Goal: Task Accomplishment & Management: Manage account settings

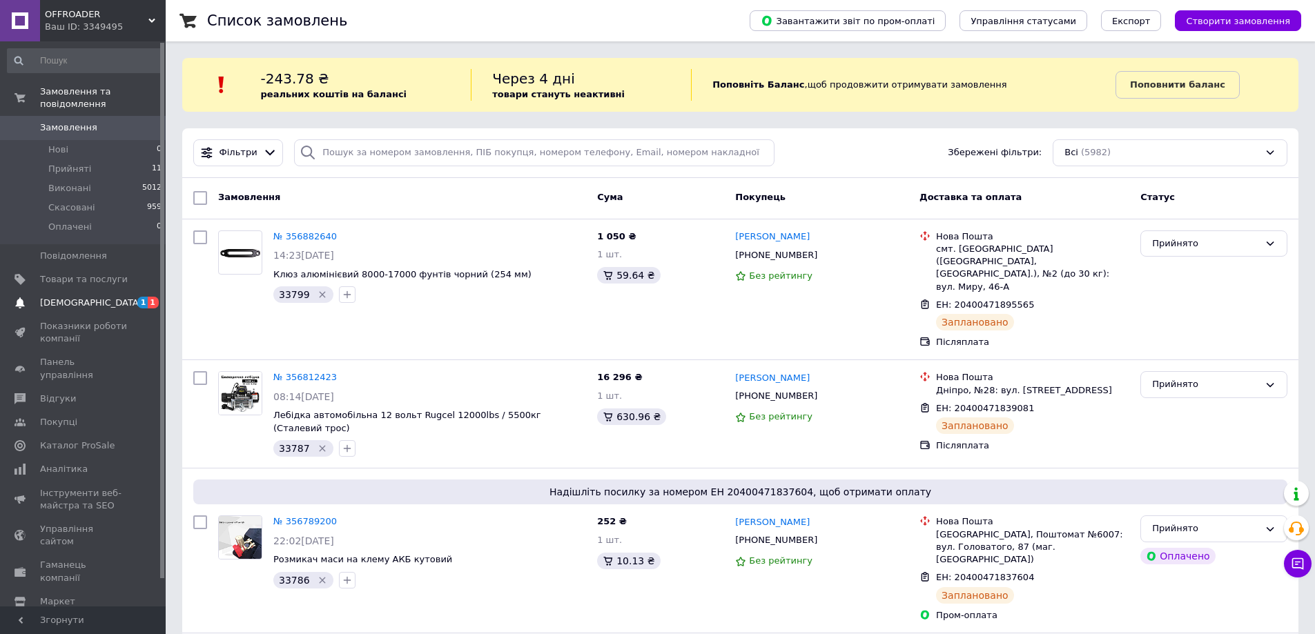
click at [143, 297] on span "1" at bounding box center [142, 303] width 11 height 12
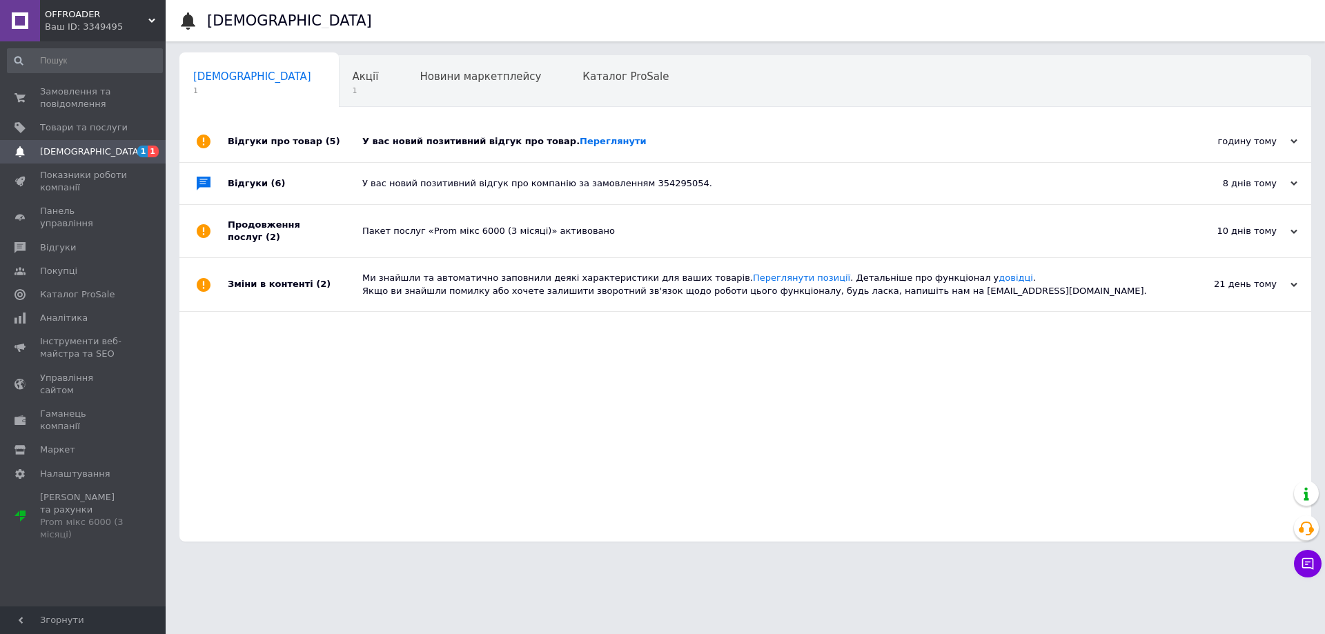
click at [438, 142] on div "У вас новий позитивний відгук про товар. [GEOGRAPHIC_DATA]" at bounding box center [760, 141] width 797 height 12
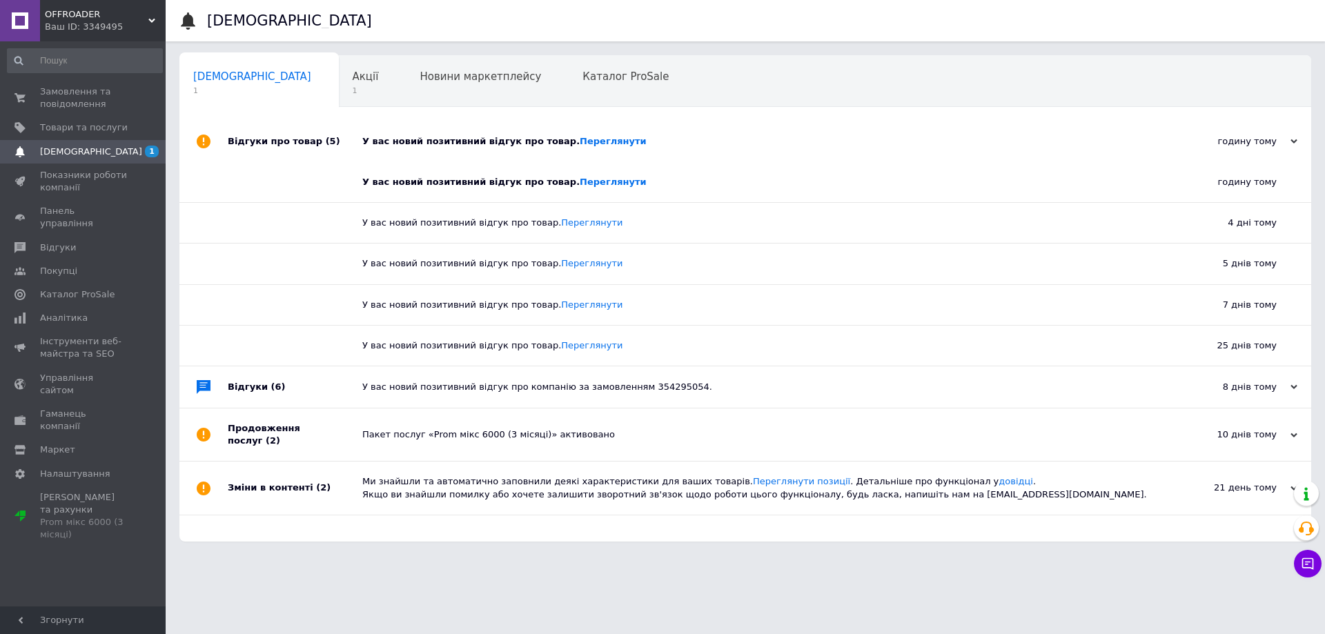
click at [584, 173] on div "У вас новий позитивний відгук про товар. [GEOGRAPHIC_DATA]" at bounding box center [750, 182] width 777 height 40
click at [586, 181] on link "Переглянути" at bounding box center [613, 182] width 67 height 10
click at [339, 81] on div "Акції 1" at bounding box center [373, 82] width 68 height 52
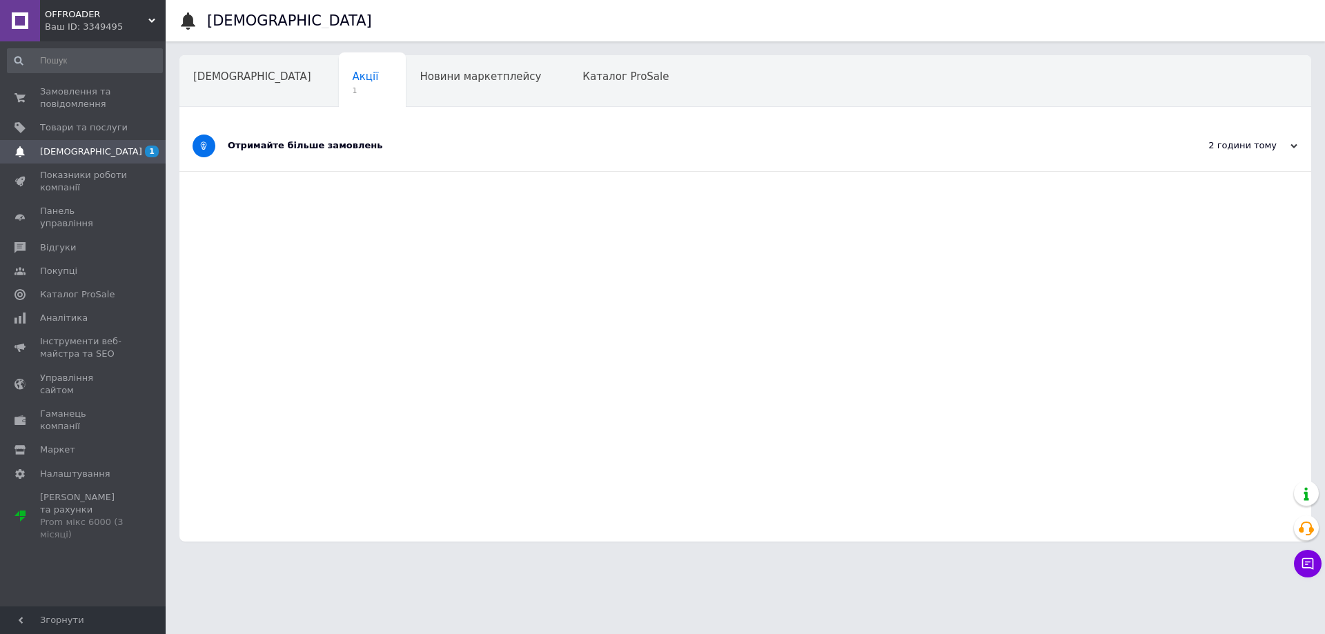
click at [340, 156] on div "Отримайте більше замовлень" at bounding box center [694, 146] width 932 height 50
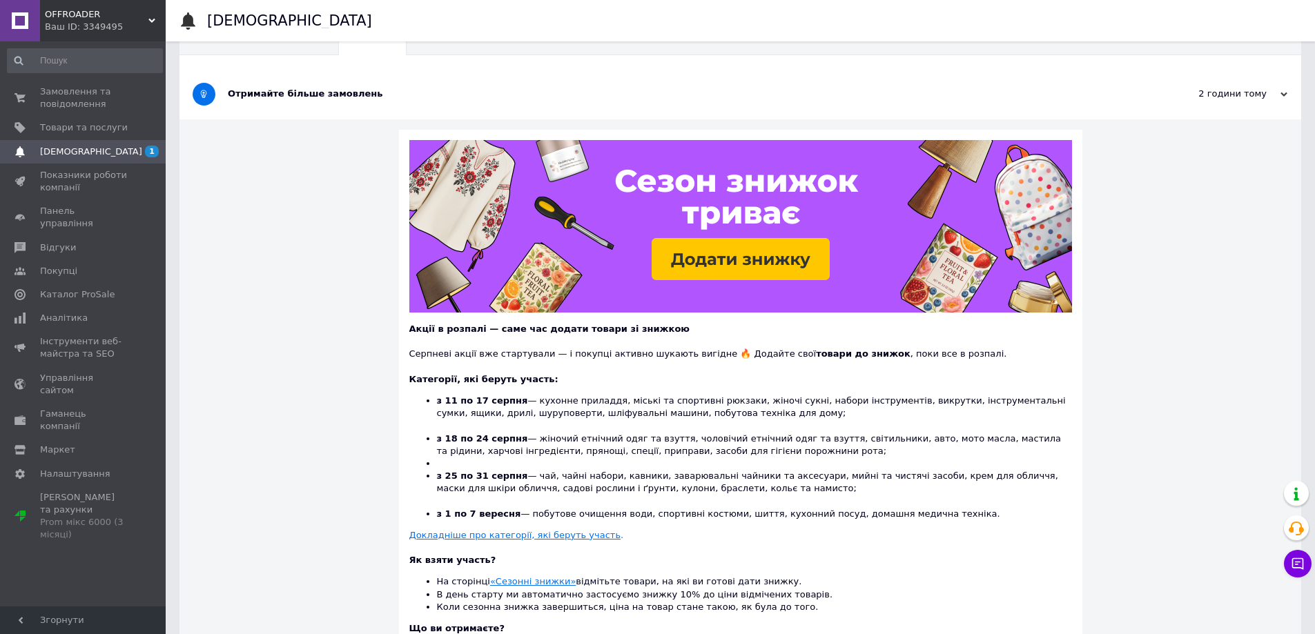
scroll to position [138, 0]
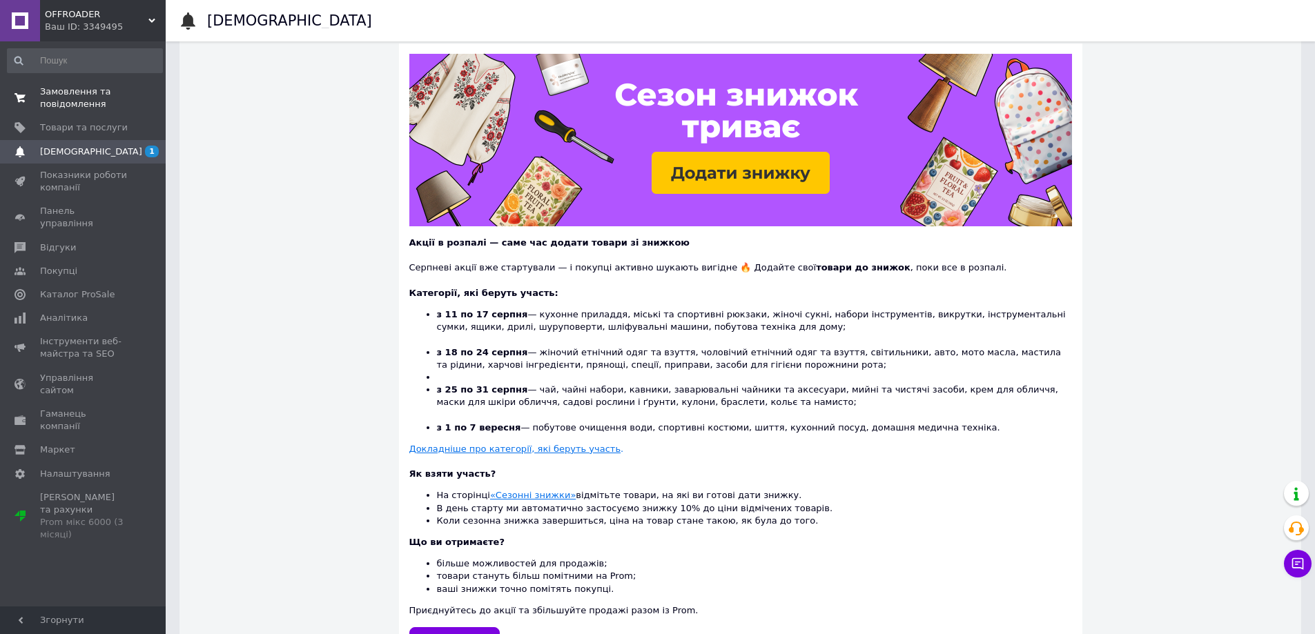
click at [97, 97] on span "Замовлення та повідомлення" at bounding box center [84, 98] width 88 height 25
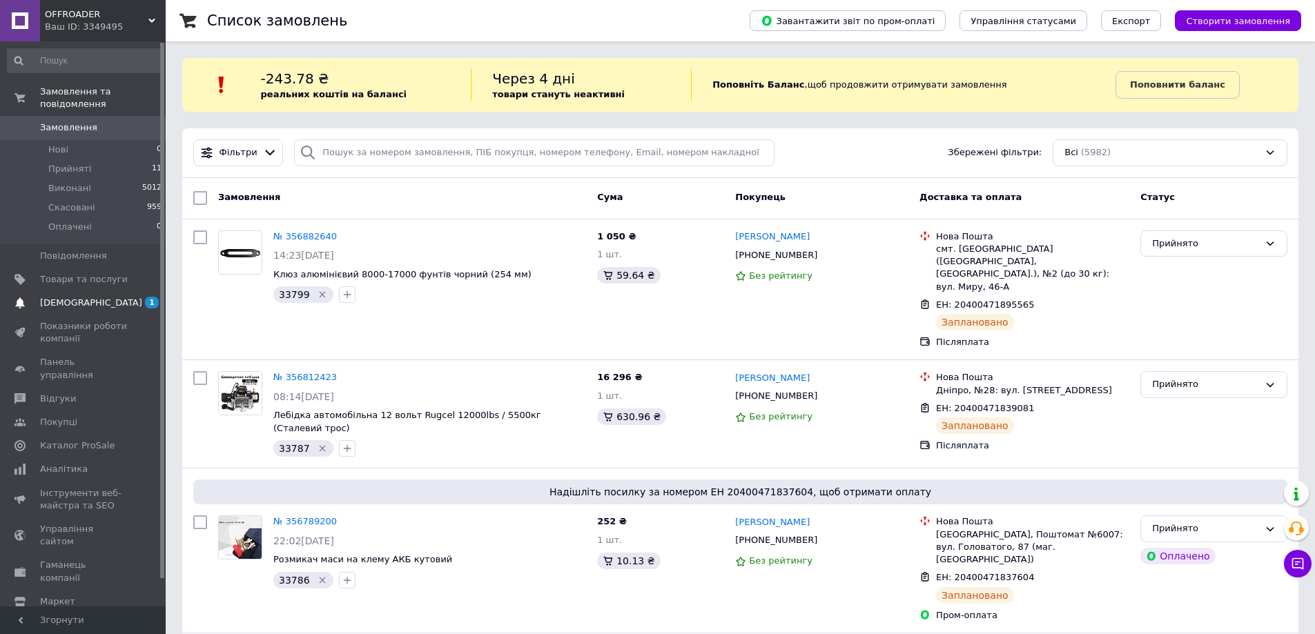
click at [96, 297] on span "[DEMOGRAPHIC_DATA]" at bounding box center [84, 303] width 88 height 12
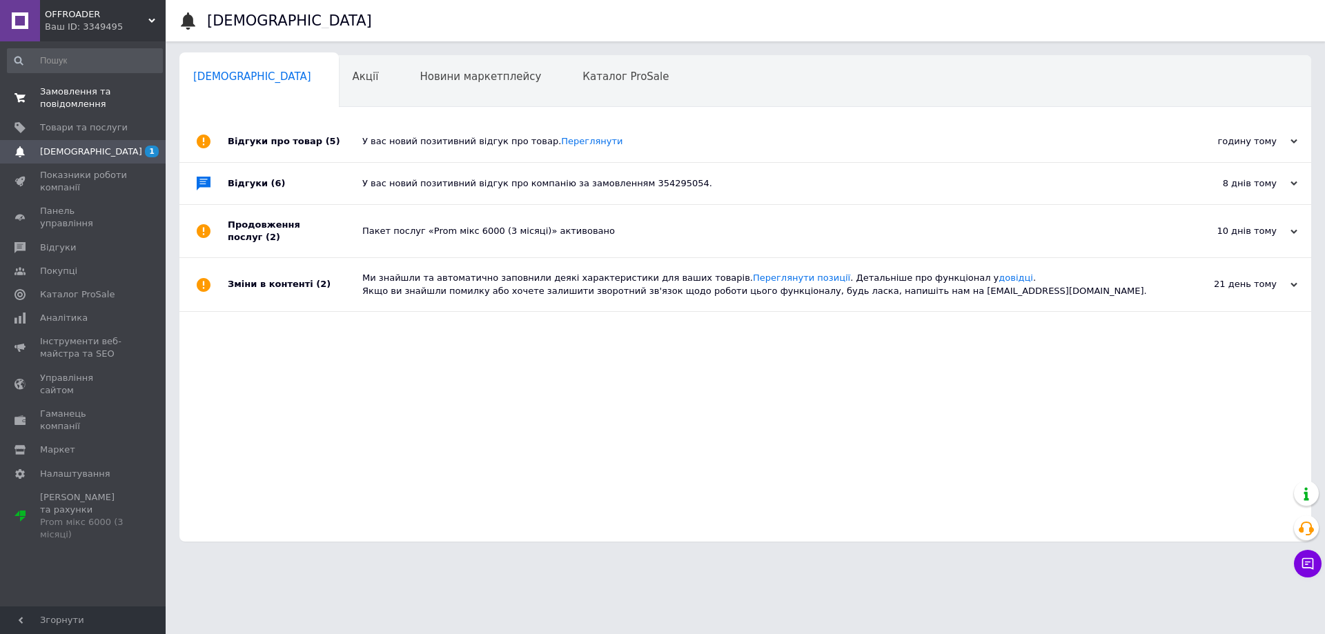
click at [66, 97] on span "Замовлення та повідомлення" at bounding box center [84, 98] width 88 height 25
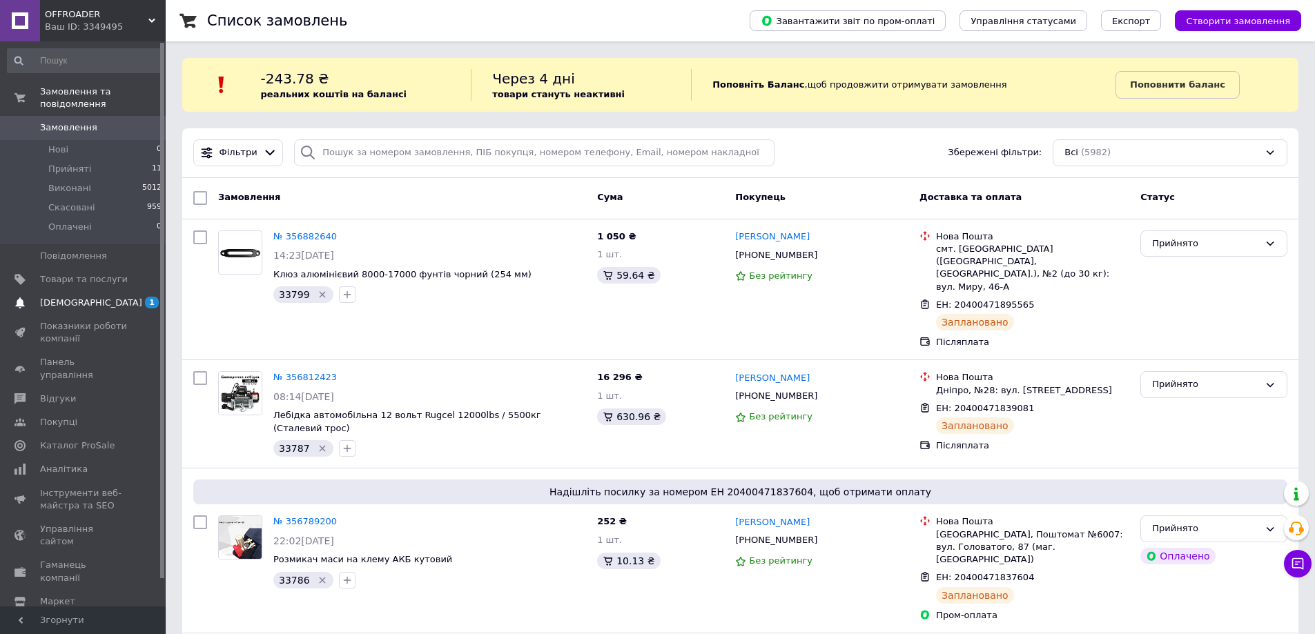
click at [106, 299] on link "[DEMOGRAPHIC_DATA] 1" at bounding box center [85, 302] width 170 height 23
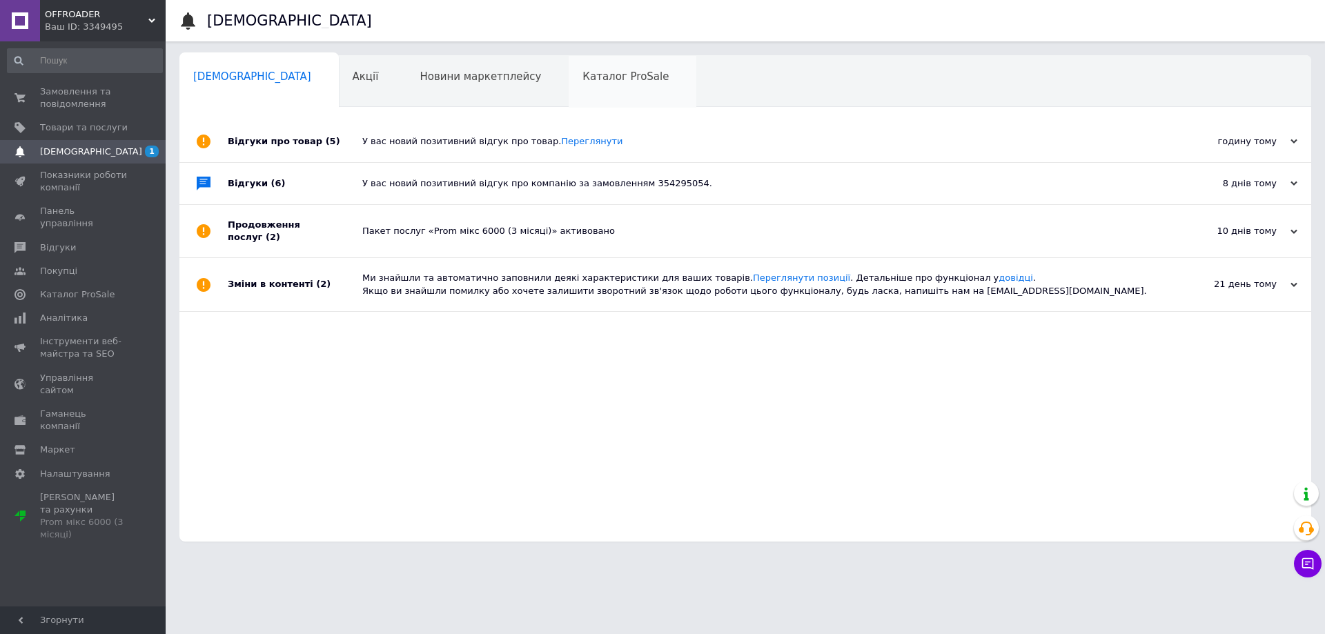
click at [569, 88] on div "Каталог ProSale 0" at bounding box center [633, 82] width 128 height 52
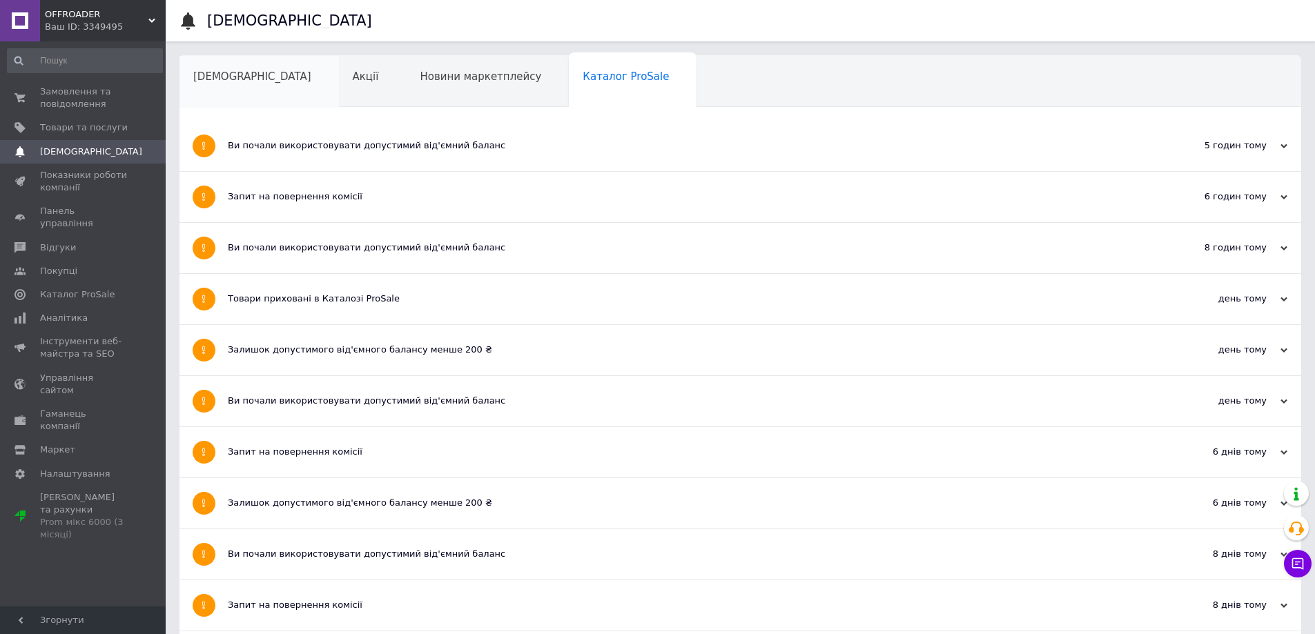
click at [213, 75] on span "[DEMOGRAPHIC_DATA]" at bounding box center [252, 76] width 118 height 12
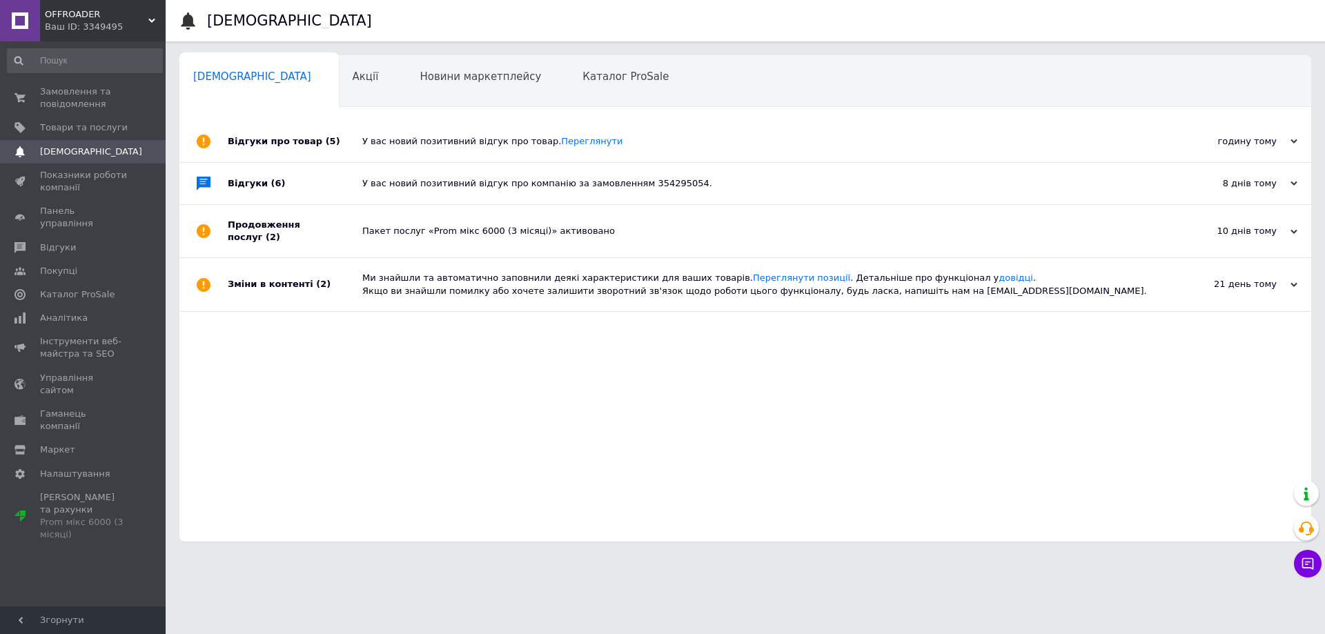
click at [90, 9] on span "OFFROADER" at bounding box center [97, 14] width 104 height 12
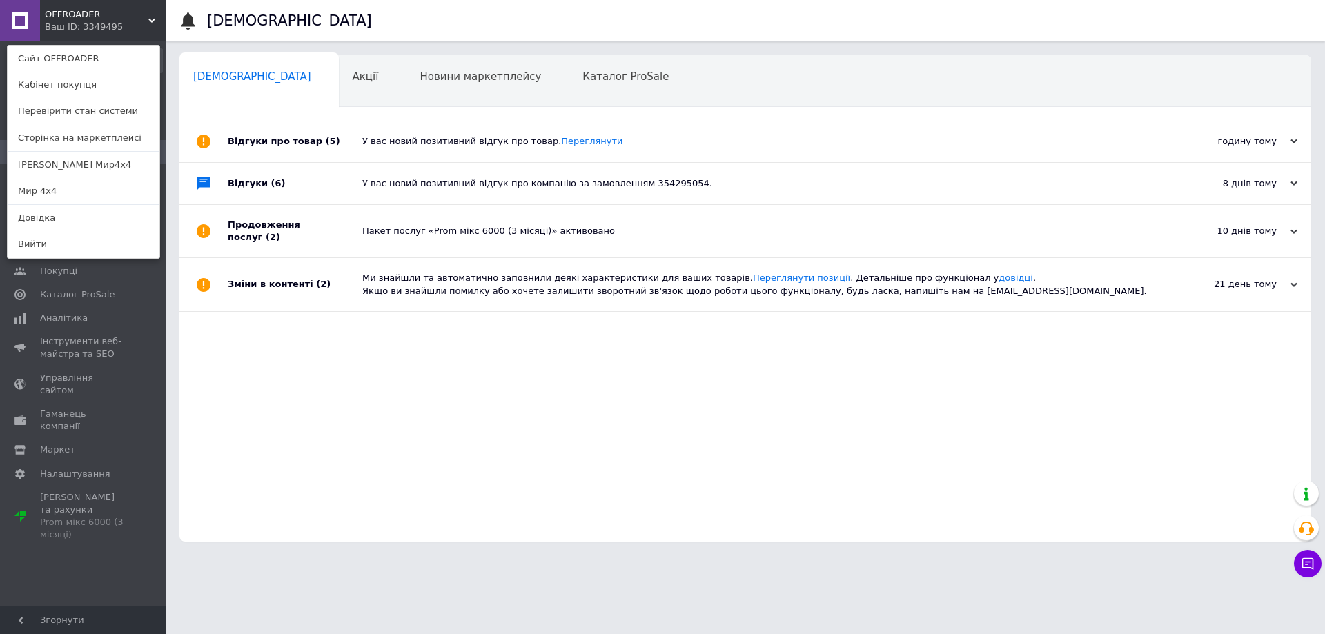
click at [75, 196] on link "Мир 4х4" at bounding box center [84, 191] width 152 height 26
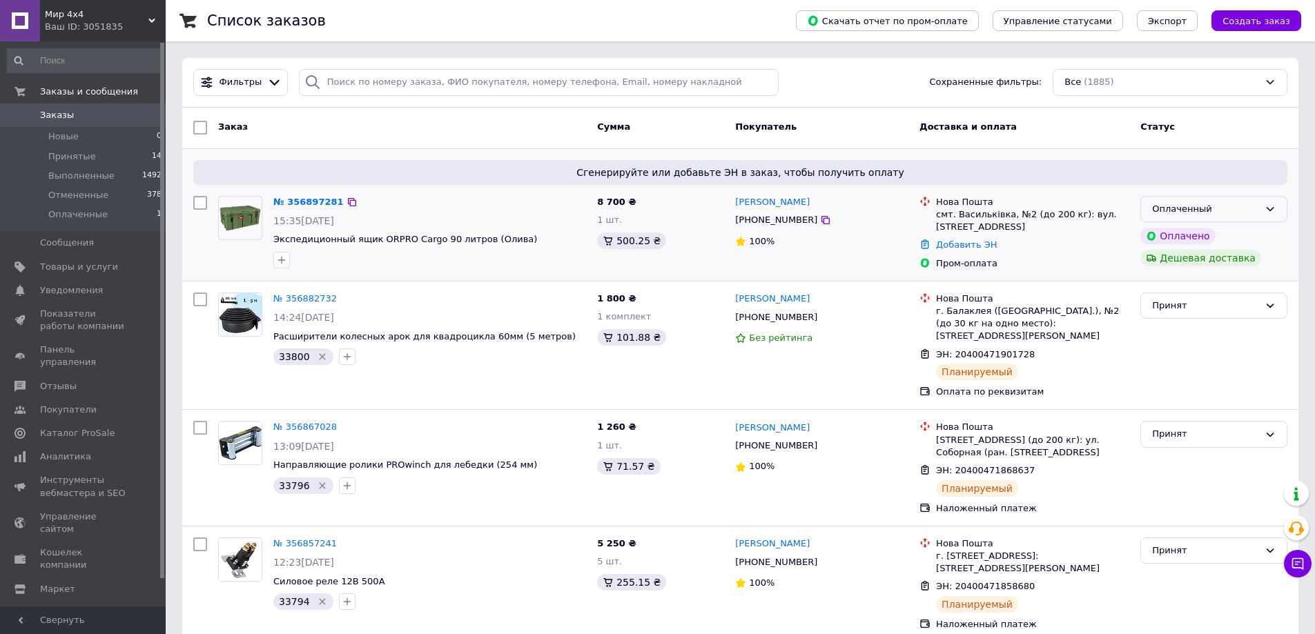
click at [1201, 211] on div "Оплаченный" at bounding box center [1205, 209] width 107 height 14
click at [1194, 228] on li "Принят" at bounding box center [1214, 238] width 146 height 26
drag, startPoint x: 808, startPoint y: 223, endPoint x: 273, endPoint y: 294, distance: 539.0
click at [820, 223] on icon at bounding box center [825, 220] width 11 height 11
click at [947, 213] on div "смт. Васильківка, №2 (до 200 кг): вул. Соборна, 27в" at bounding box center [1032, 220] width 193 height 25
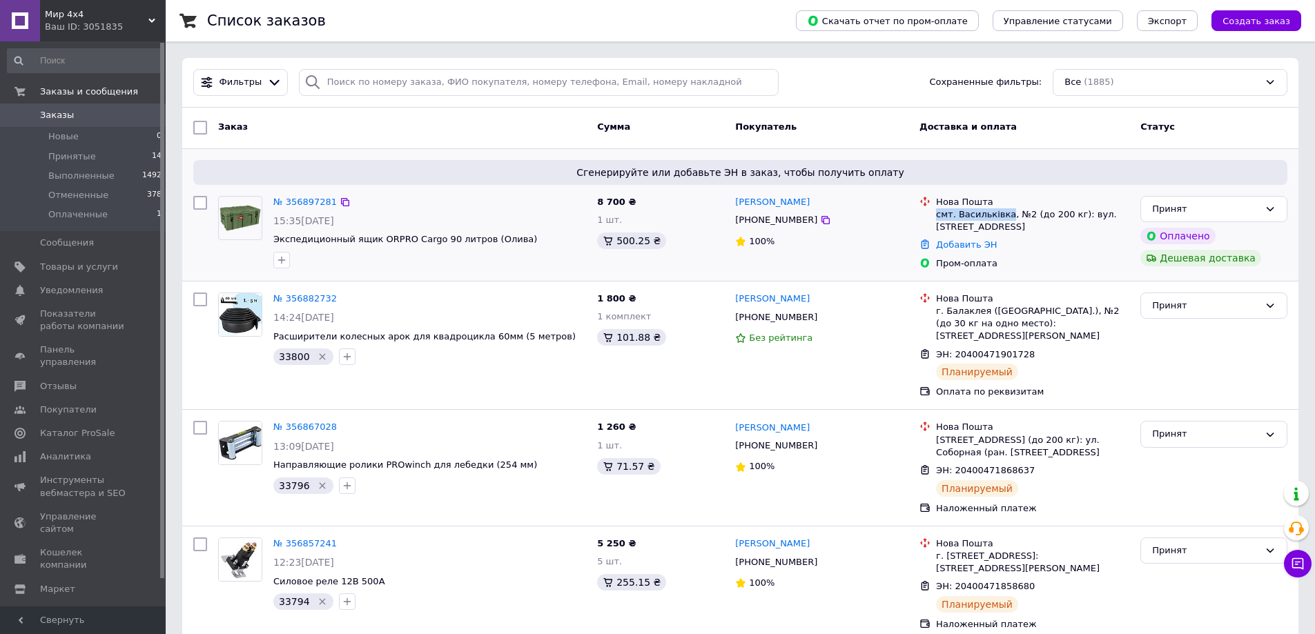
drag, startPoint x: 947, startPoint y: 213, endPoint x: 972, endPoint y: 213, distance: 24.9
click at [972, 213] on div "смт. Васильківка, №2 (до 200 кг): вул. Соборна, 27в" at bounding box center [1032, 220] width 193 height 25
click at [969, 242] on link "Добавить ЭН" at bounding box center [966, 245] width 61 height 10
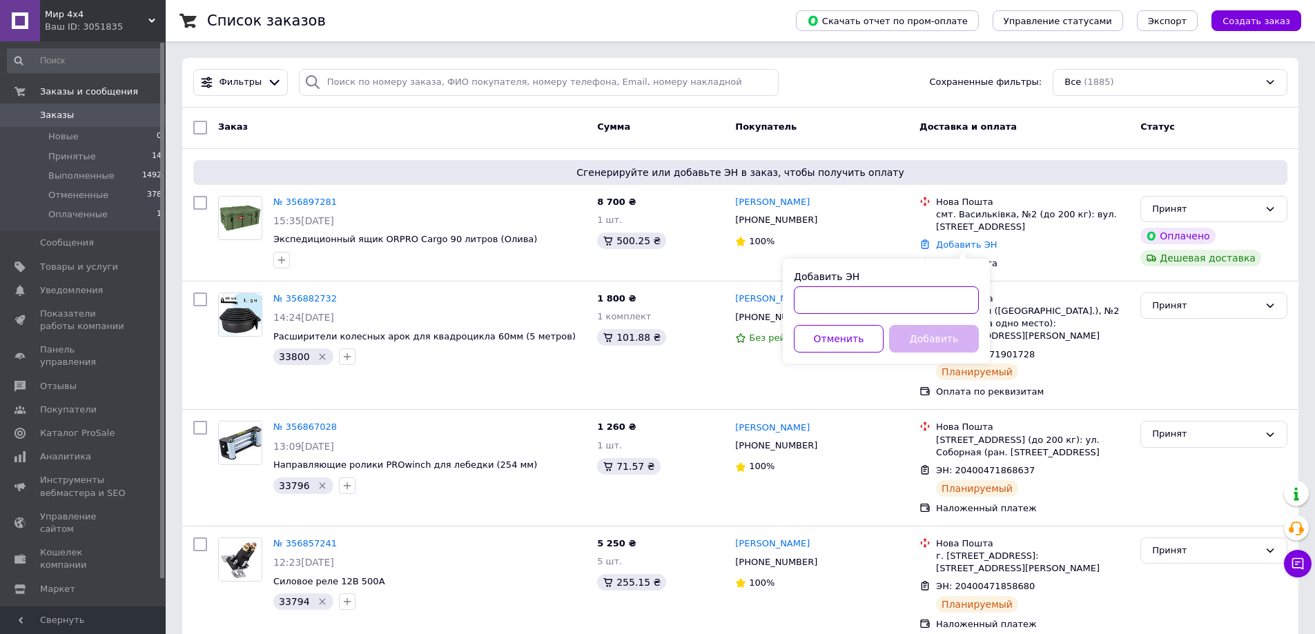
click at [875, 302] on input "Добавить ЭН" at bounding box center [886, 300] width 185 height 28
paste input "20400471929072"
type input "20400471929072"
click at [929, 337] on button "Добавить" at bounding box center [934, 339] width 90 height 28
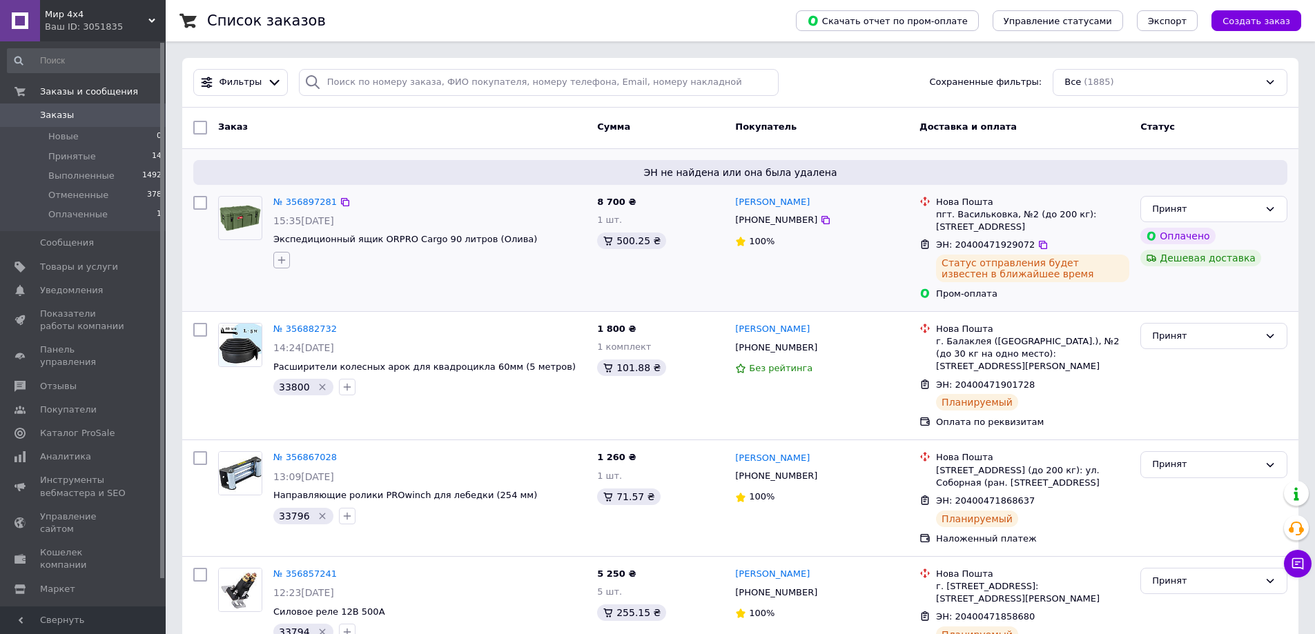
click at [283, 260] on icon "button" at bounding box center [282, 261] width 8 height 8
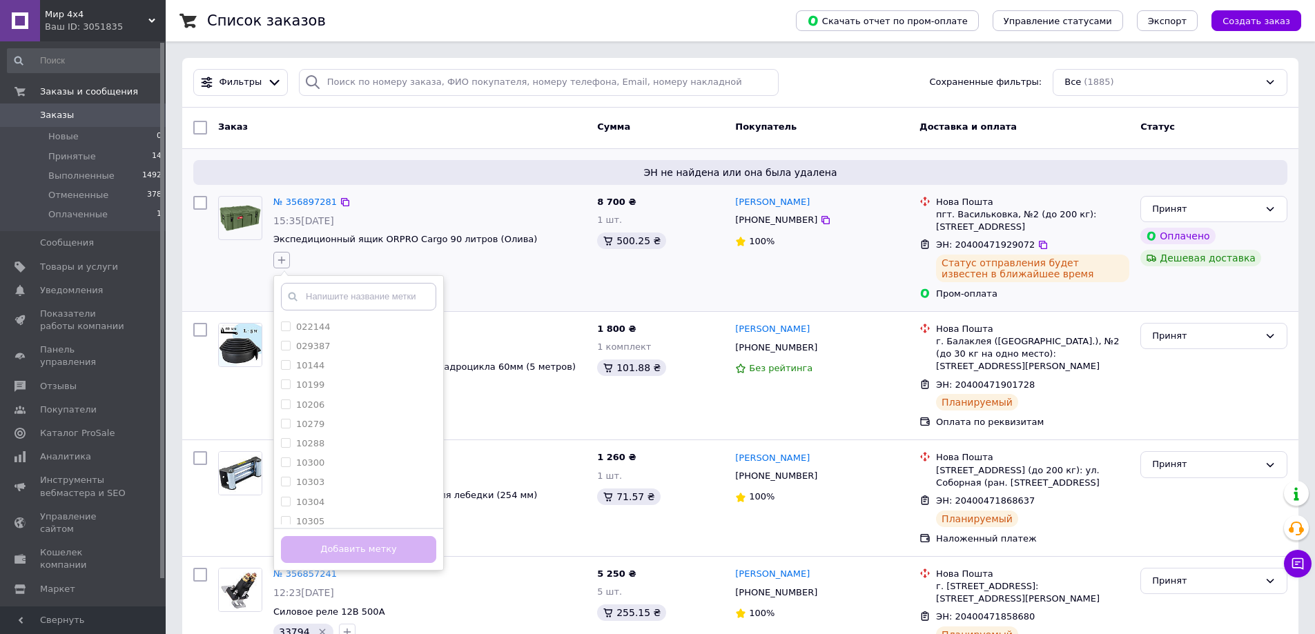
type input "18563"
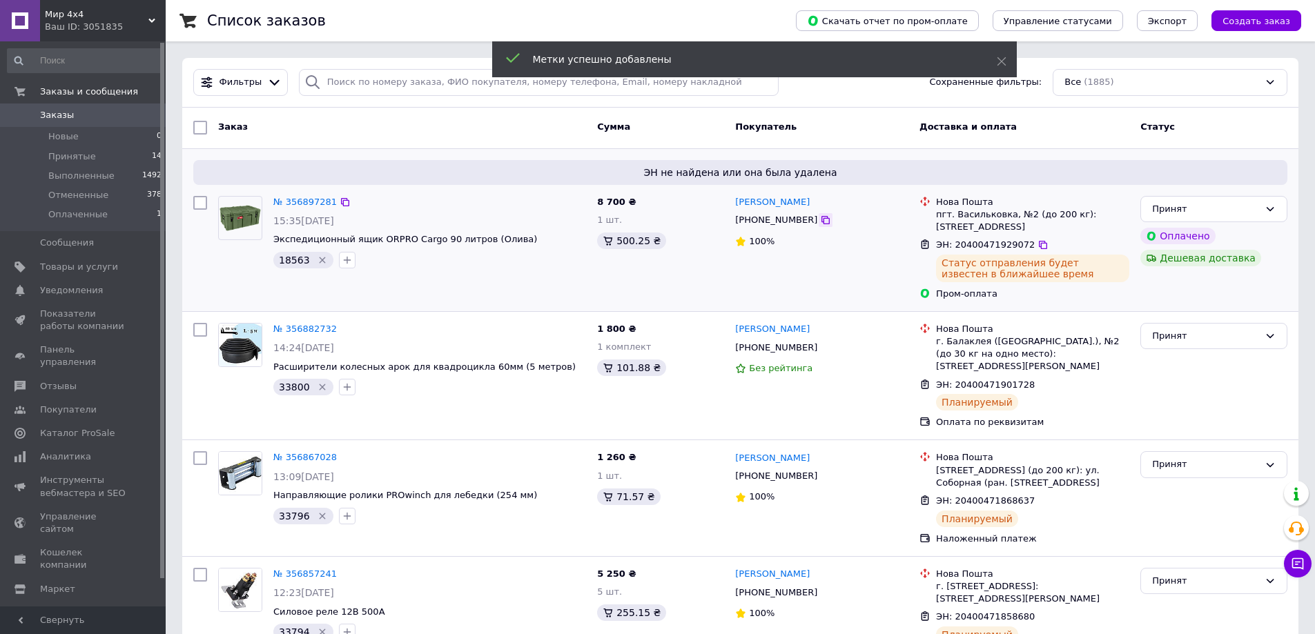
click at [820, 222] on icon at bounding box center [825, 220] width 11 height 11
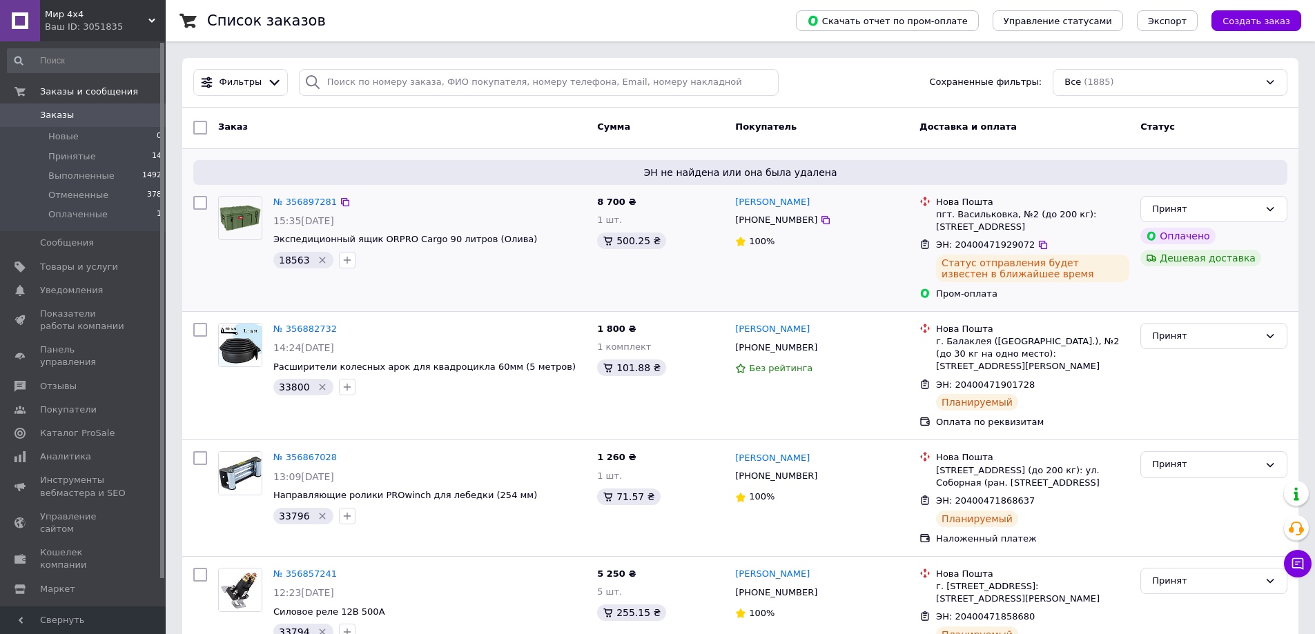
click at [988, 244] on span "ЭН: 20400471929072" at bounding box center [985, 245] width 99 height 10
click at [963, 242] on span "ЭН: 20400471929072" at bounding box center [985, 245] width 99 height 10
click at [983, 246] on span "ЭН: 20400471929072" at bounding box center [985, 245] width 99 height 10
copy span "20400471929072"
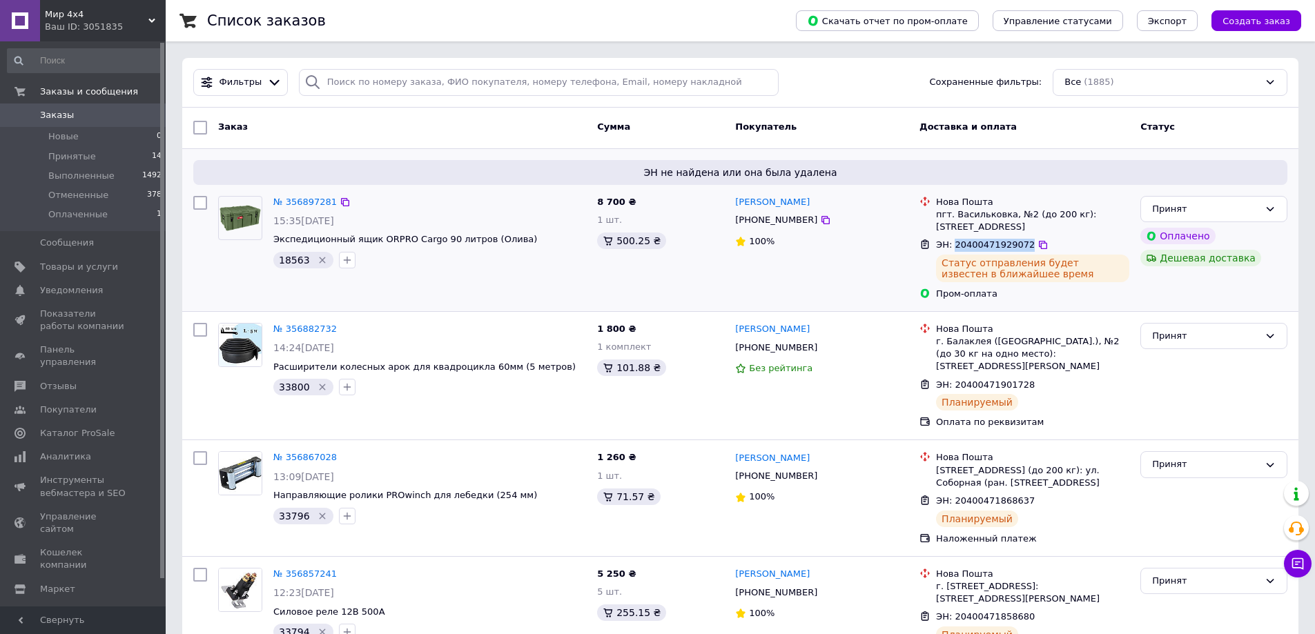
click at [995, 243] on span "ЭН: 20400471929072" at bounding box center [985, 245] width 99 height 10
click at [98, 114] on span "Заказы" at bounding box center [84, 115] width 88 height 12
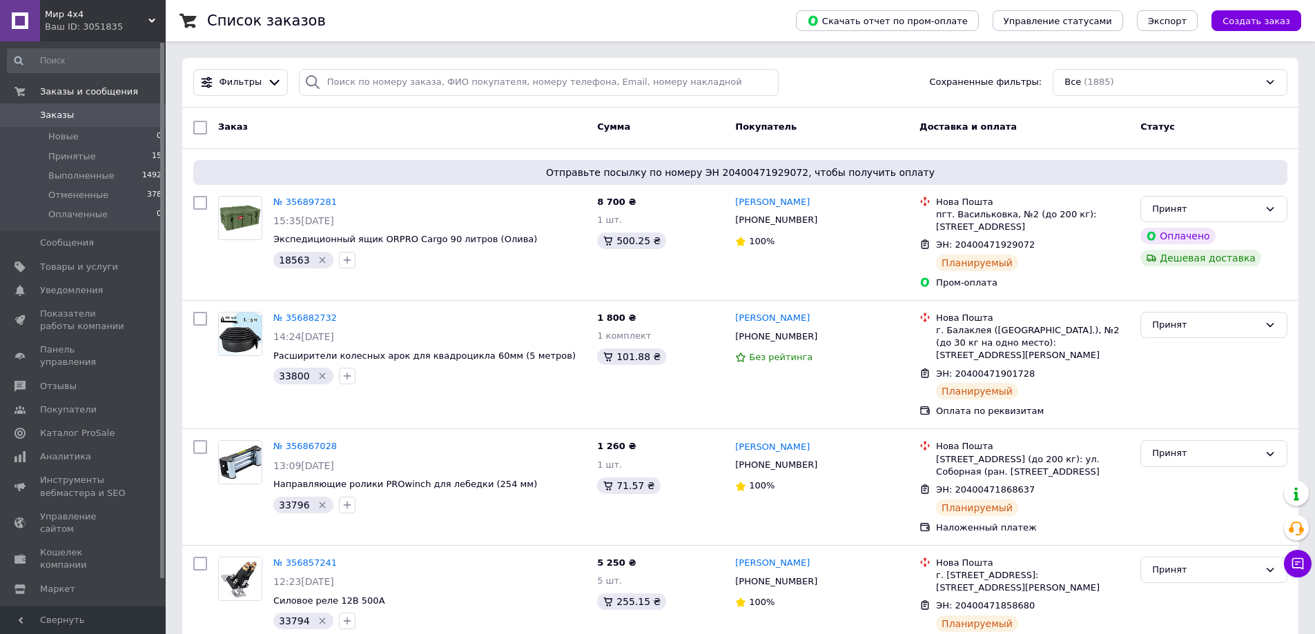
click at [80, 115] on span "Заказы" at bounding box center [84, 115] width 88 height 12
drag, startPoint x: 538, startPoint y: 240, endPoint x: 520, endPoint y: 234, distance: 18.8
click at [519, 234] on span "Экспедиционный ящик ORPRO Cargo 90 литров (Олива)" at bounding box center [429, 239] width 313 height 13
click at [529, 235] on span "Экспедиционный ящик ORPRO Cargo 90 литров (Олива)" at bounding box center [429, 239] width 313 height 13
drag, startPoint x: 527, startPoint y: 241, endPoint x: 503, endPoint y: 231, distance: 26.7
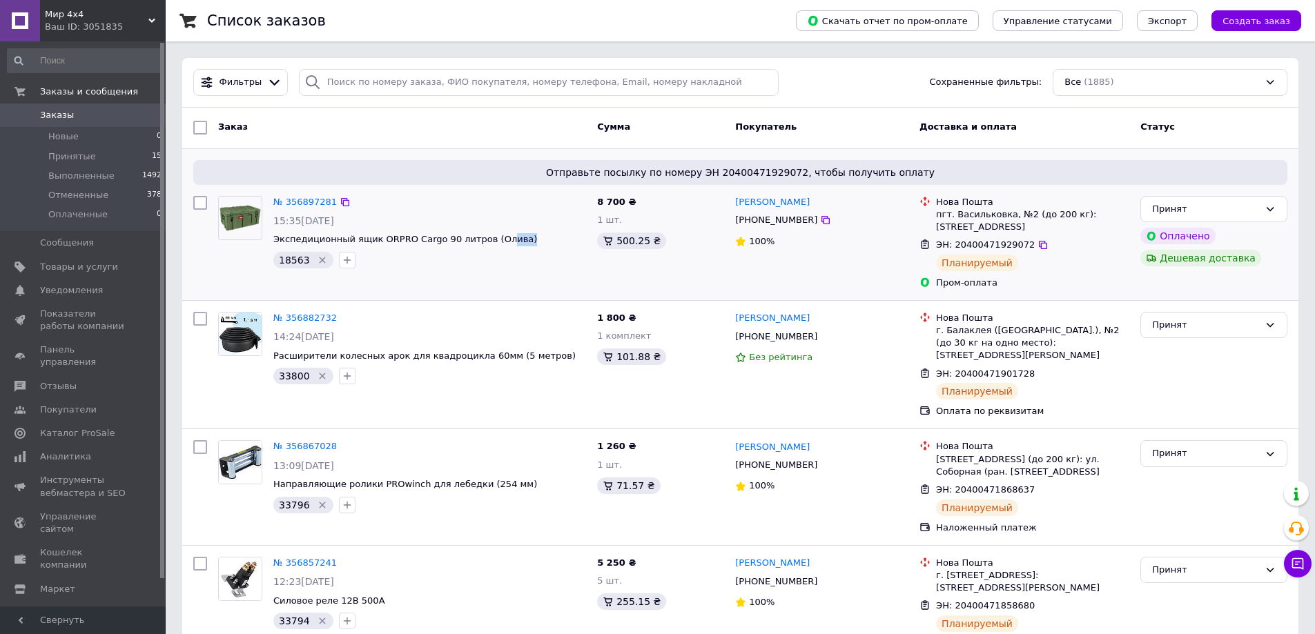
click at [501, 231] on div "№ 356897281 15:35, 12.08.2025 Экспедиционный ящик ORPRO Cargo 90 литров (Олива)…" at bounding box center [430, 233] width 324 height 84
click at [527, 231] on div "№ 356897281 15:35, 12.08.2025 Экспедиционный ящик ORPRO Cargo 90 литров (Олива)…" at bounding box center [430, 233] width 324 height 84
click at [77, 10] on span "Мир 4х4" at bounding box center [97, 14] width 104 height 12
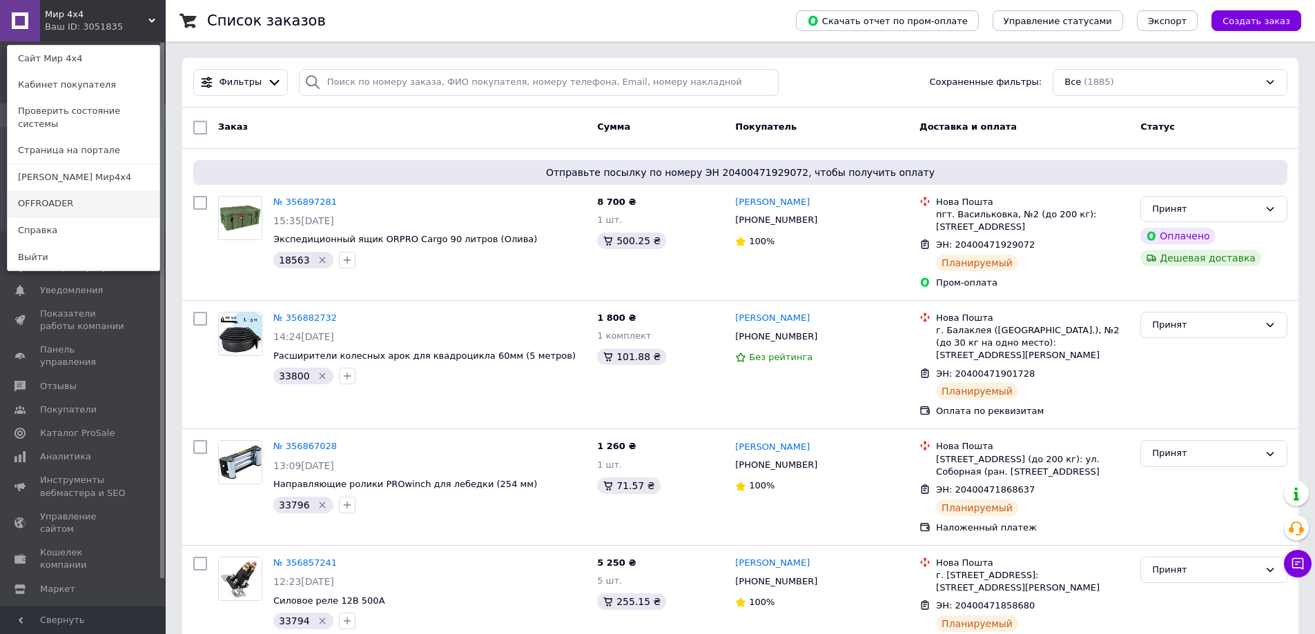
click at [93, 191] on link "OFFROADER" at bounding box center [84, 204] width 152 height 26
